Goal: Transaction & Acquisition: Book appointment/travel/reservation

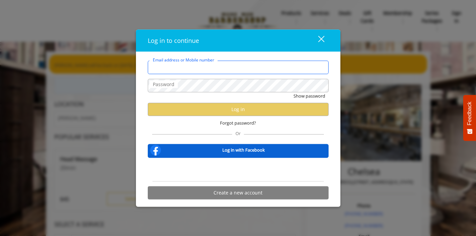
type input "**********"
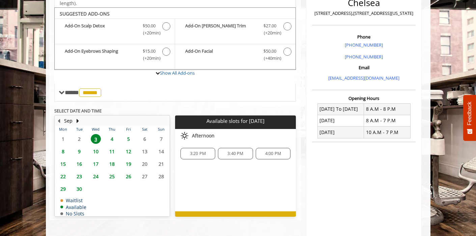
scroll to position [171, 0]
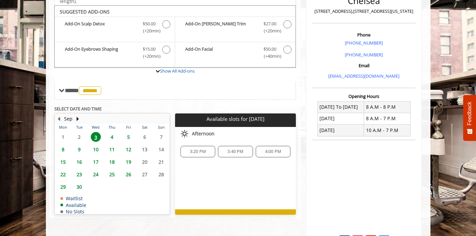
click at [79, 185] on span "30" at bounding box center [79, 187] width 10 height 10
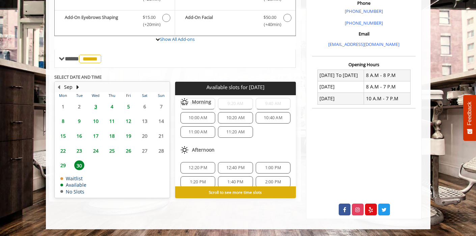
scroll to position [69, 0]
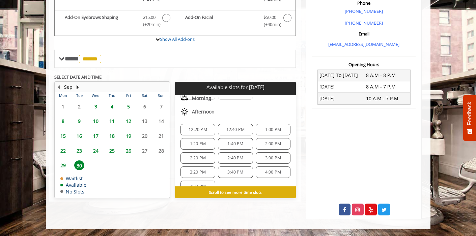
click at [234, 144] on span "1:40 PM" at bounding box center [236, 143] width 16 height 5
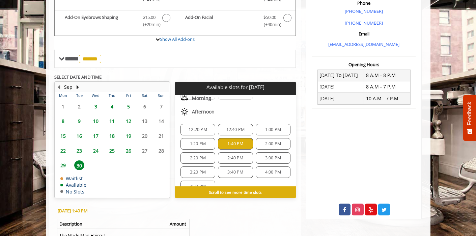
scroll to position [307, 0]
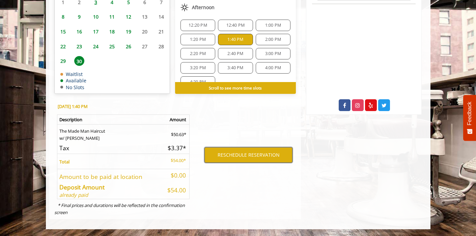
click at [230, 156] on button "RESCHEDULE RESERVATION" at bounding box center [249, 155] width 88 height 16
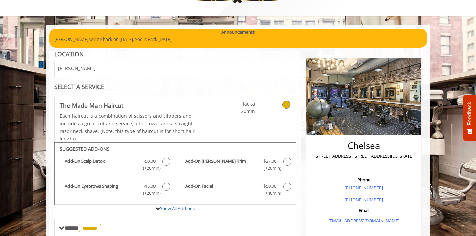
scroll to position [0, 0]
